Goal: Find specific page/section: Find specific page/section

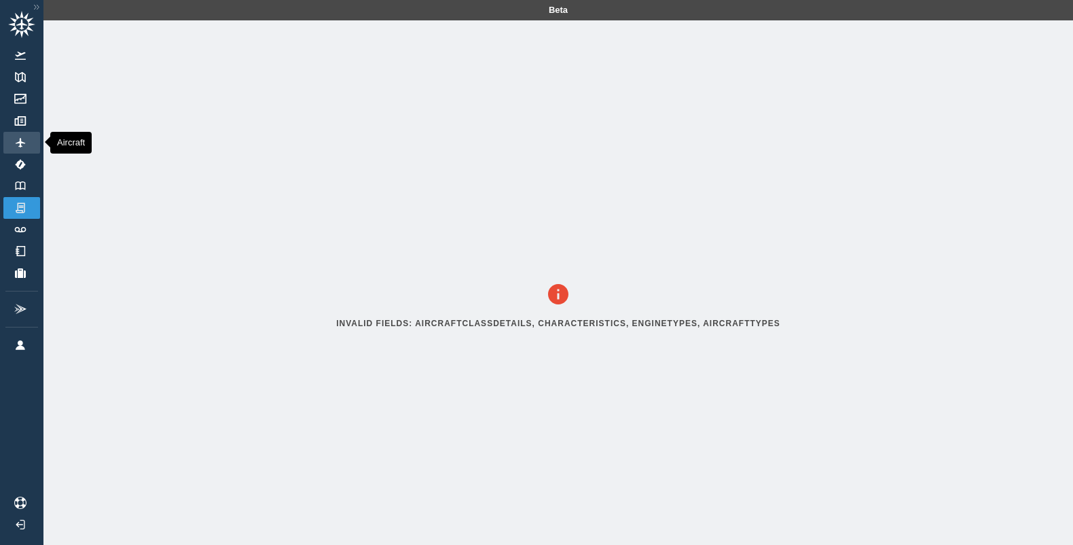
click at [30, 147] on link "Aircraft" at bounding box center [21, 143] width 37 height 22
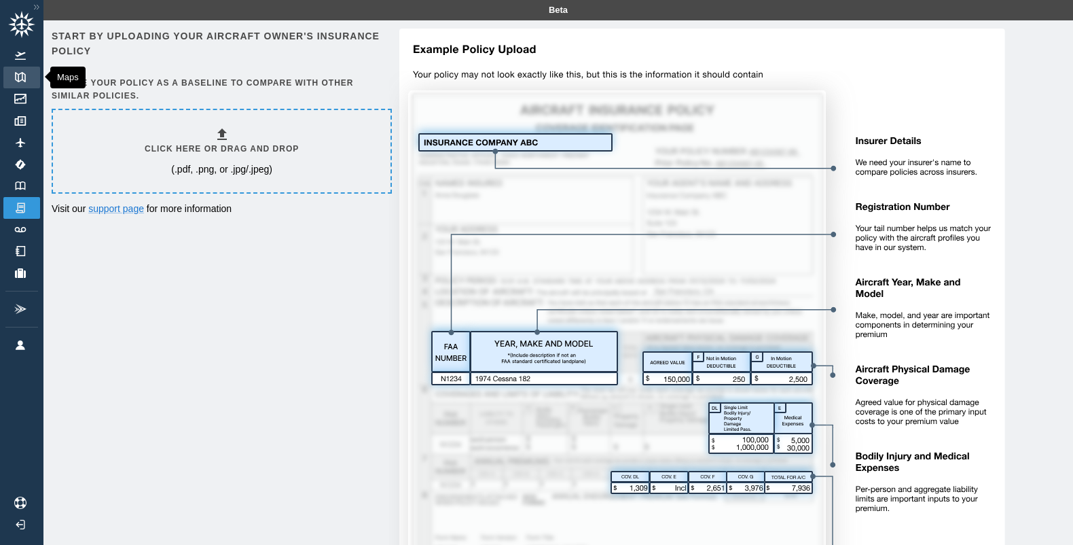
click at [16, 76] on img at bounding box center [20, 77] width 15 height 10
